Goal: Register for event/course

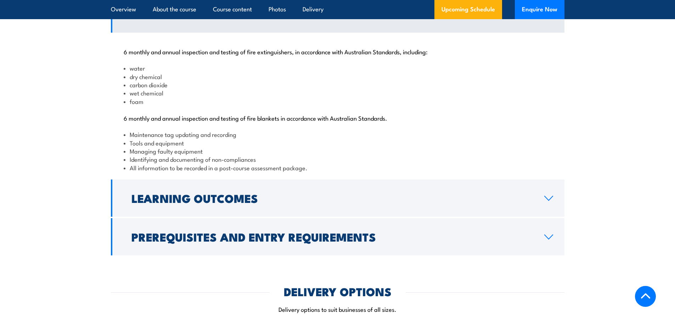
scroll to position [733, 0]
